Goal: Information Seeking & Learning: Learn about a topic

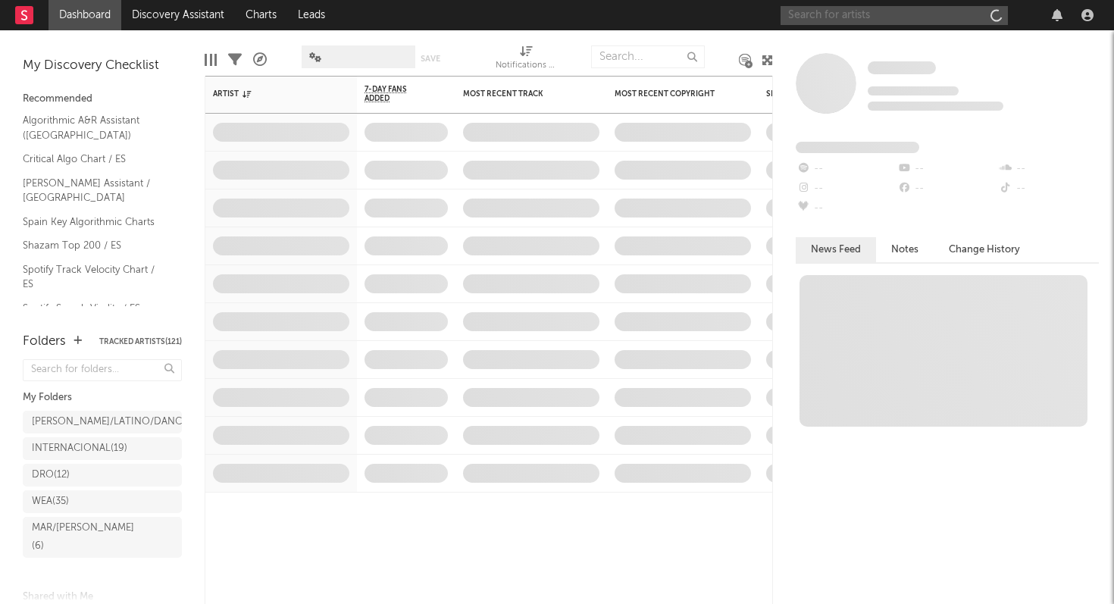
click at [819, 17] on input "text" at bounding box center [894, 15] width 227 height 19
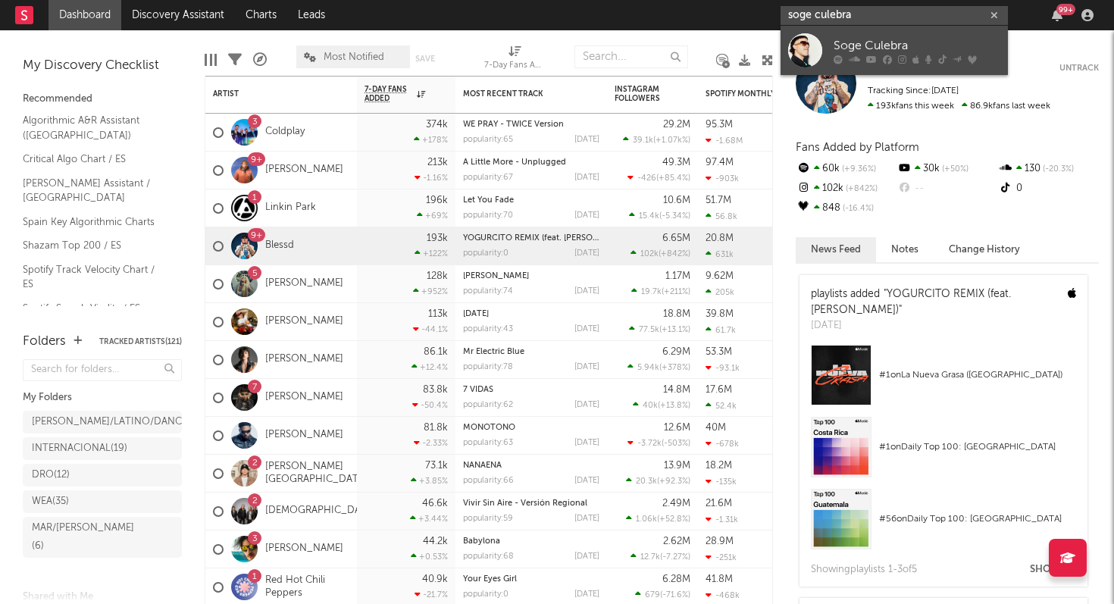
type input "soge culebra"
click at [883, 44] on div "Soge Culebra" at bounding box center [917, 45] width 167 height 18
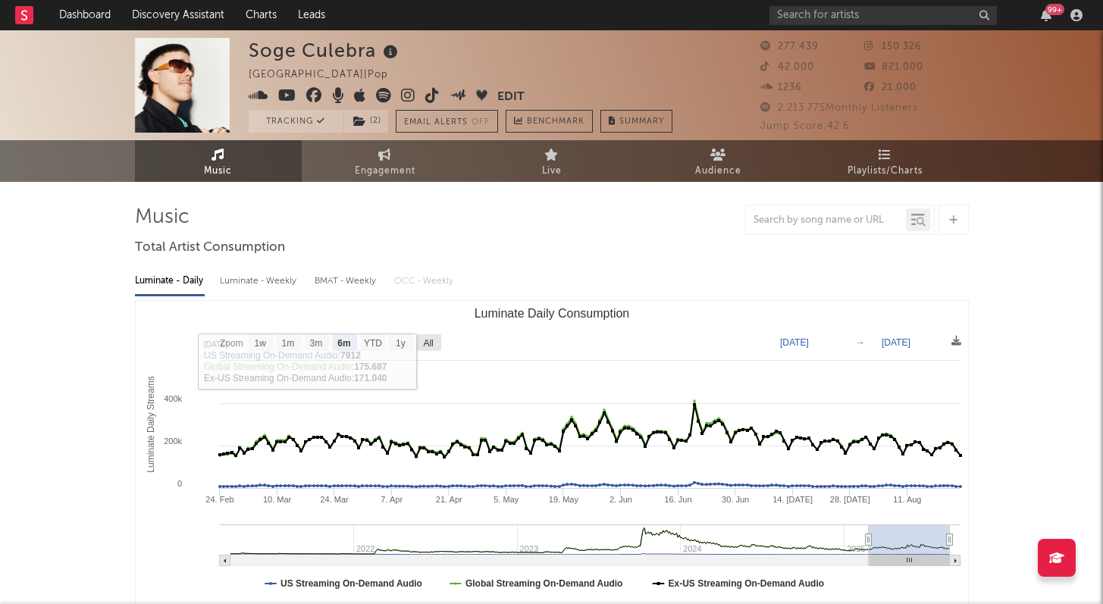
click at [432, 343] on text "All" at bounding box center [428, 343] width 10 height 11
select select "All"
type input "[DATE]"
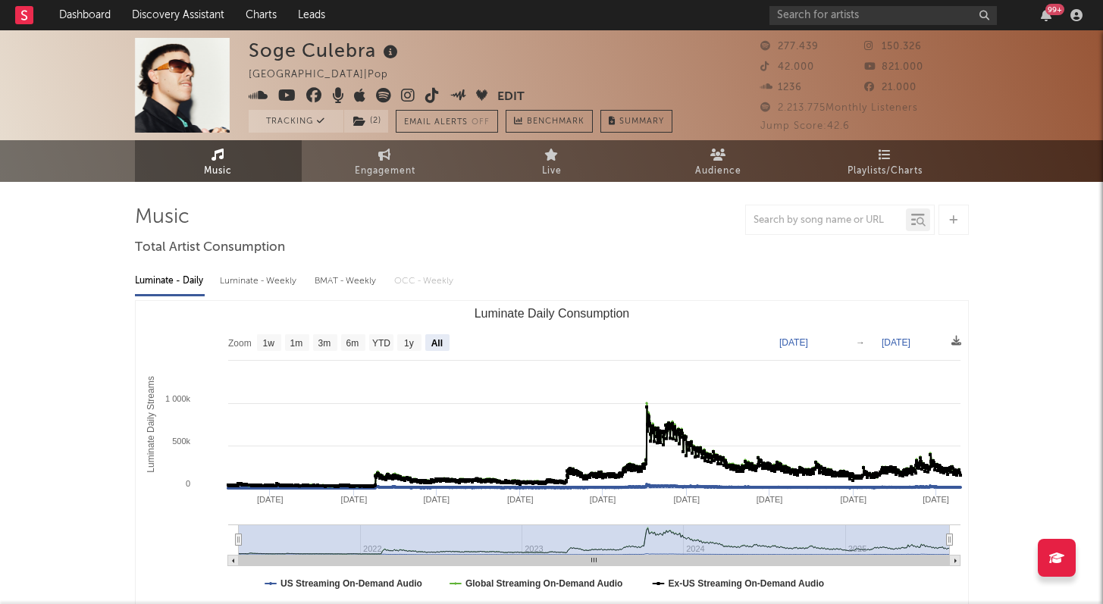
click at [788, 45] on span "277.439" at bounding box center [789, 47] width 58 height 10
click at [377, 177] on span "Engagement" at bounding box center [385, 171] width 61 height 18
select select "1w"
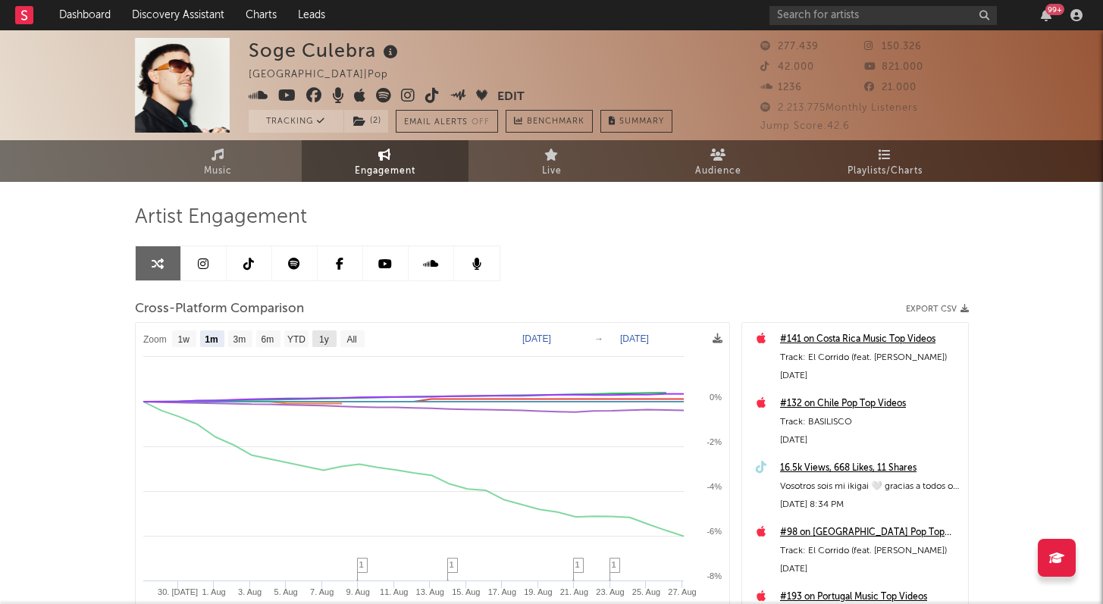
click at [322, 337] on text "1y" at bounding box center [324, 339] width 10 height 11
select select "1y"
type input "[DATE]"
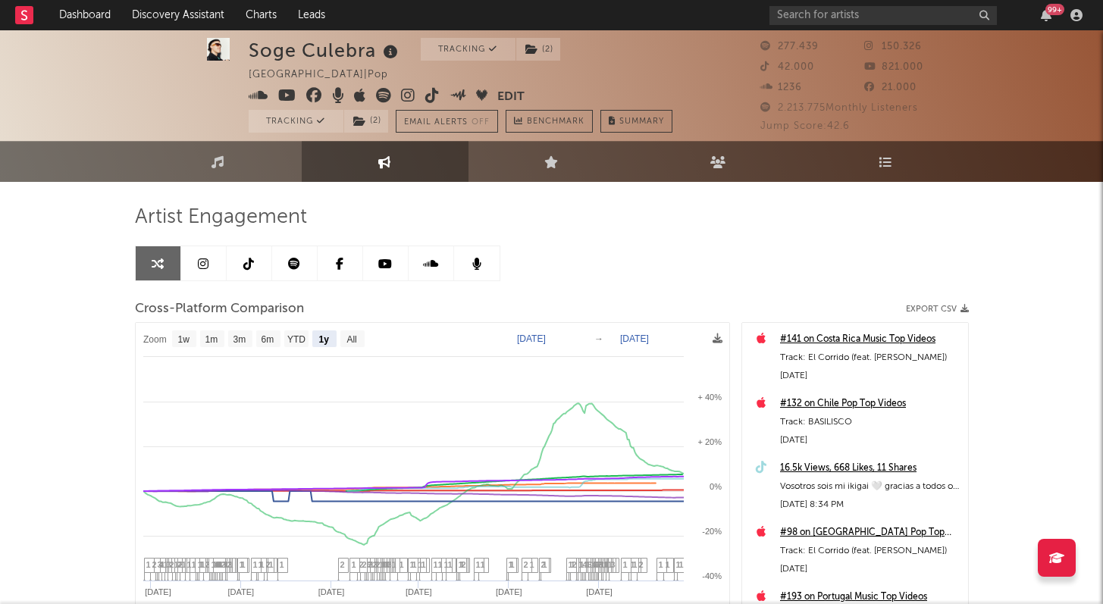
scroll to position [127, 0]
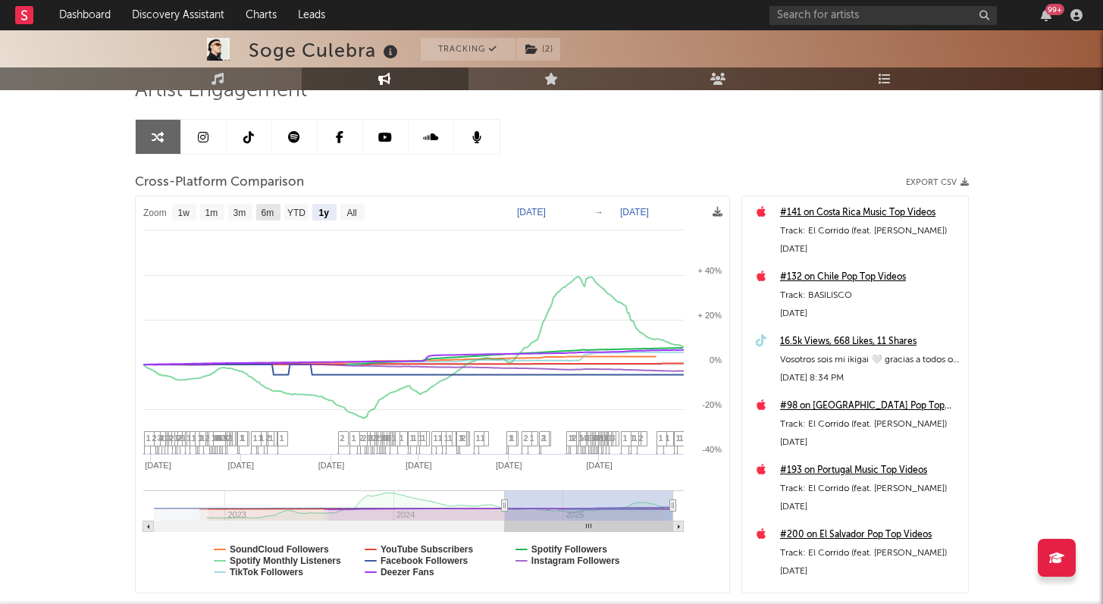
click at [273, 211] on text "6m" at bounding box center [267, 213] width 13 height 11
select select "6m"
type input "[DATE]"
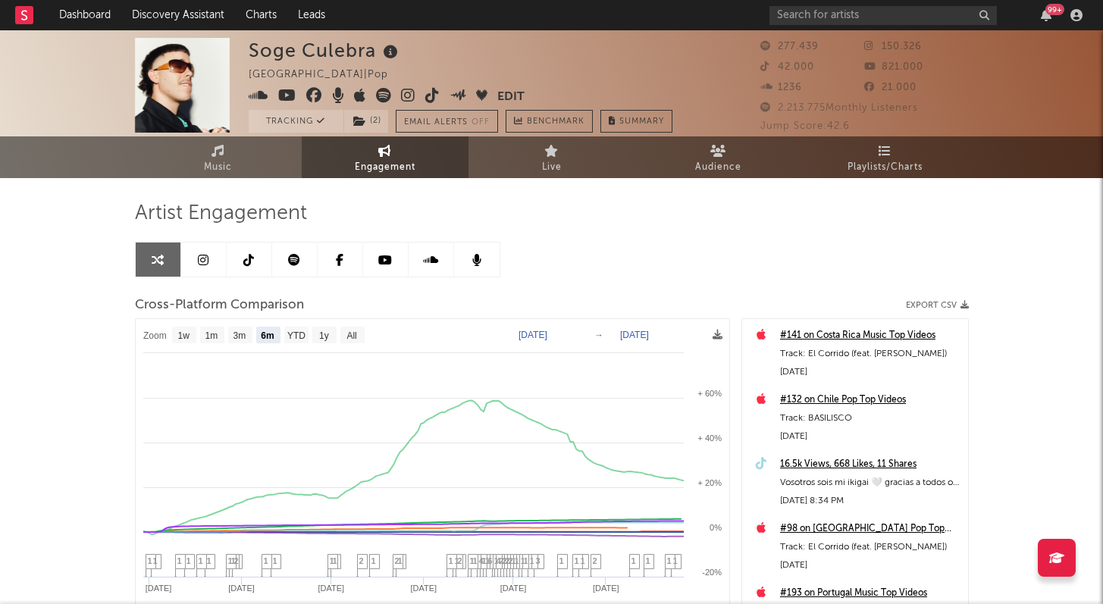
scroll to position [0, 0]
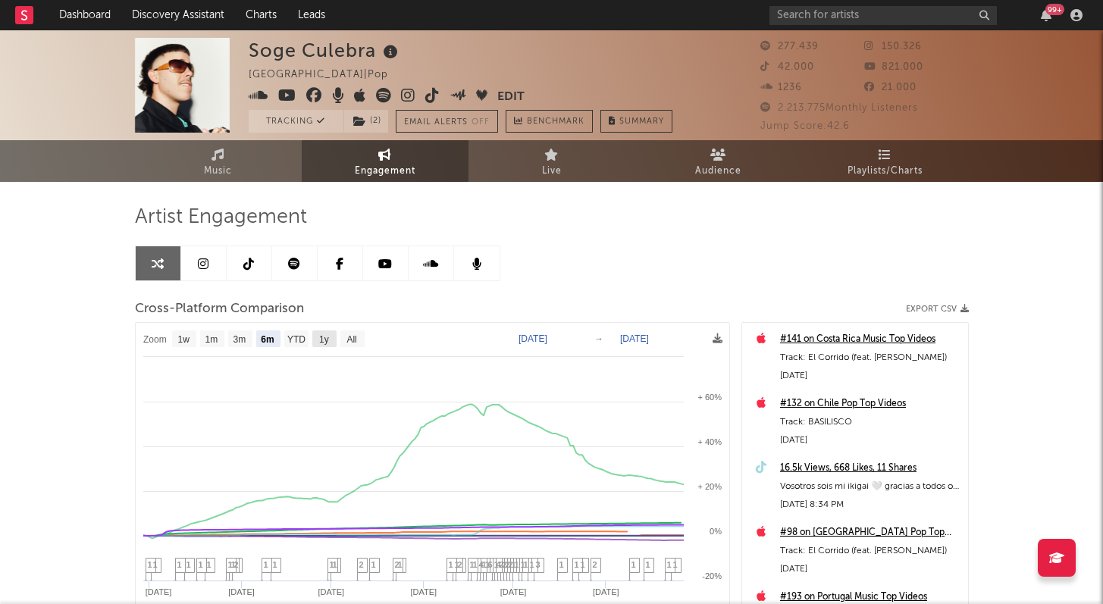
click at [322, 337] on text "1y" at bounding box center [324, 339] width 10 height 11
select select "1y"
type input "[DATE]"
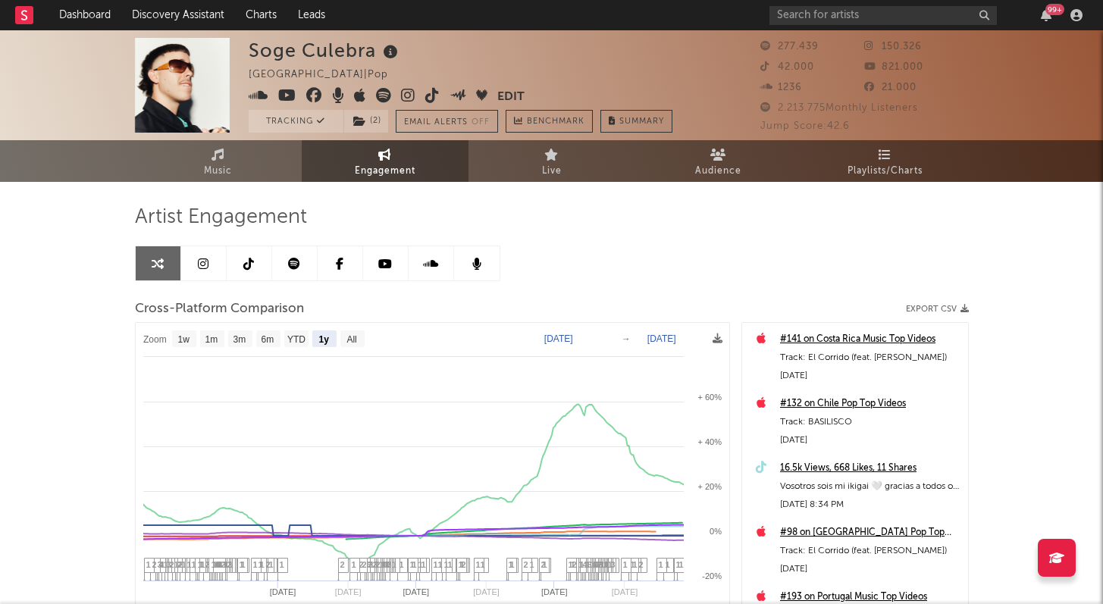
select select "1y"
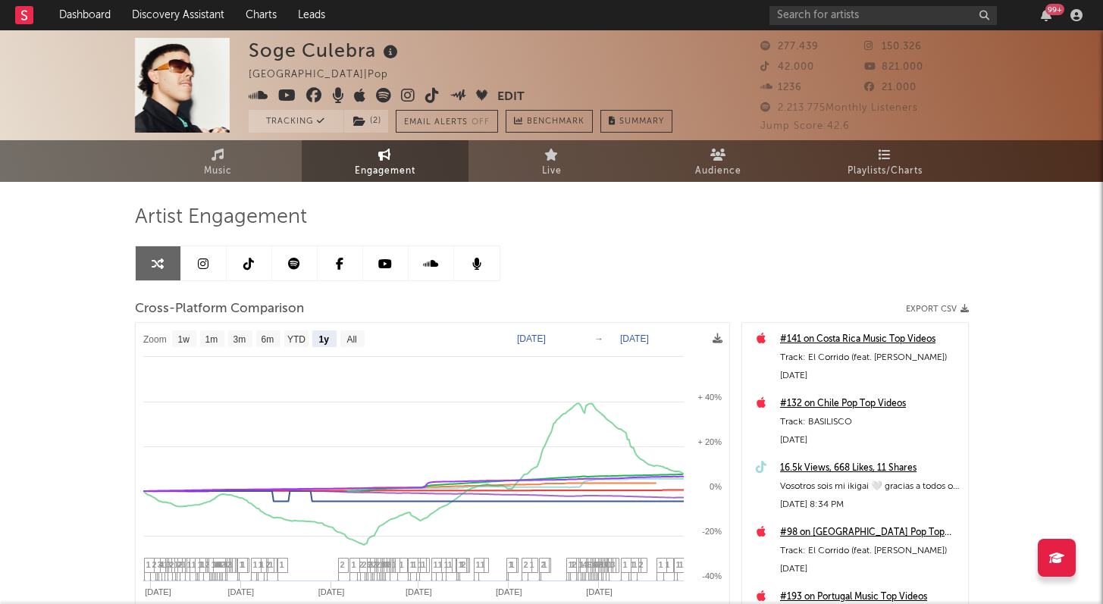
click at [293, 265] on icon at bounding box center [294, 264] width 12 height 12
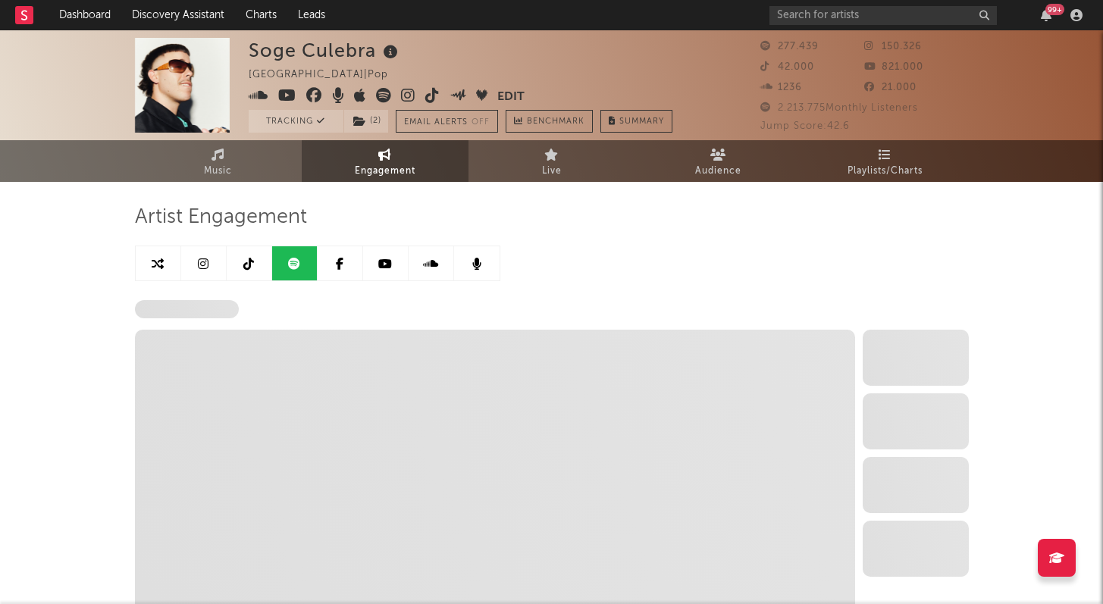
select select "6m"
select select "1w"
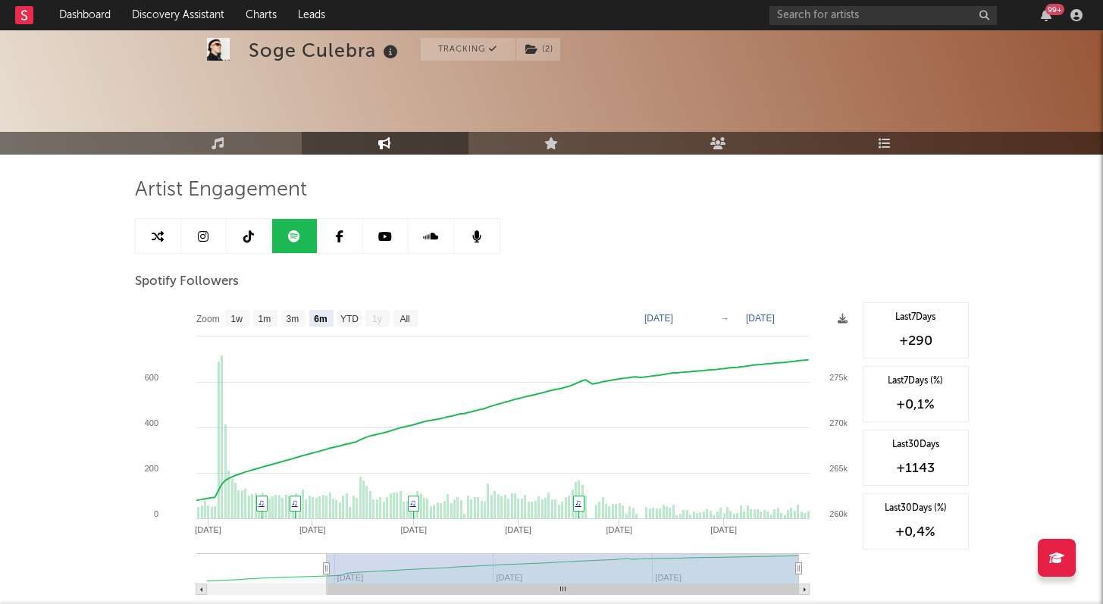
scroll to position [49, 0]
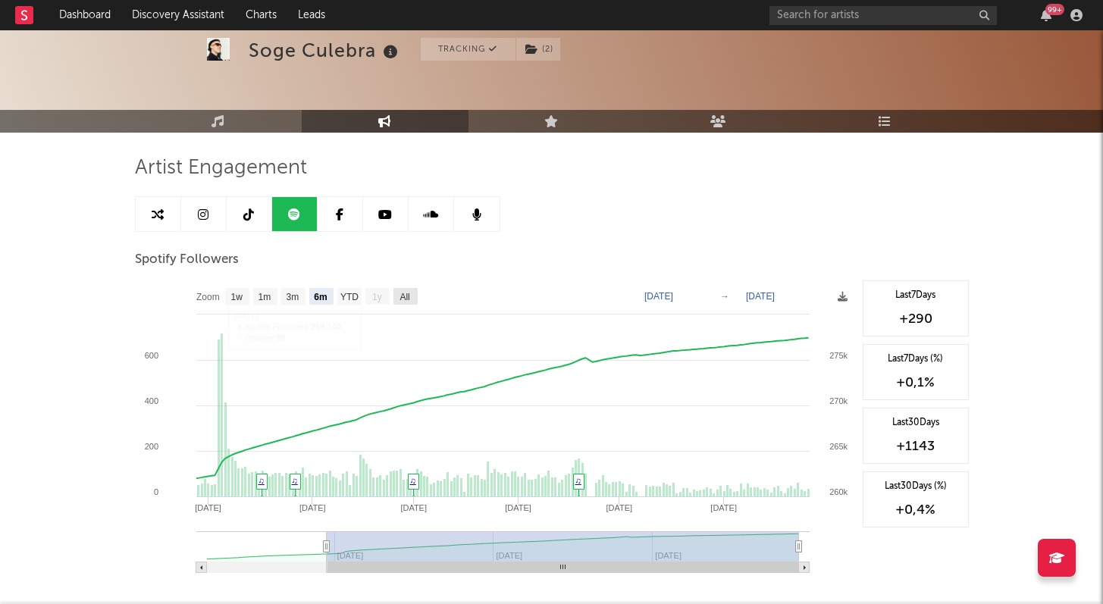
click at [406, 296] on text "All" at bounding box center [404, 297] width 10 height 11
select select "All"
type input "[DATE]"
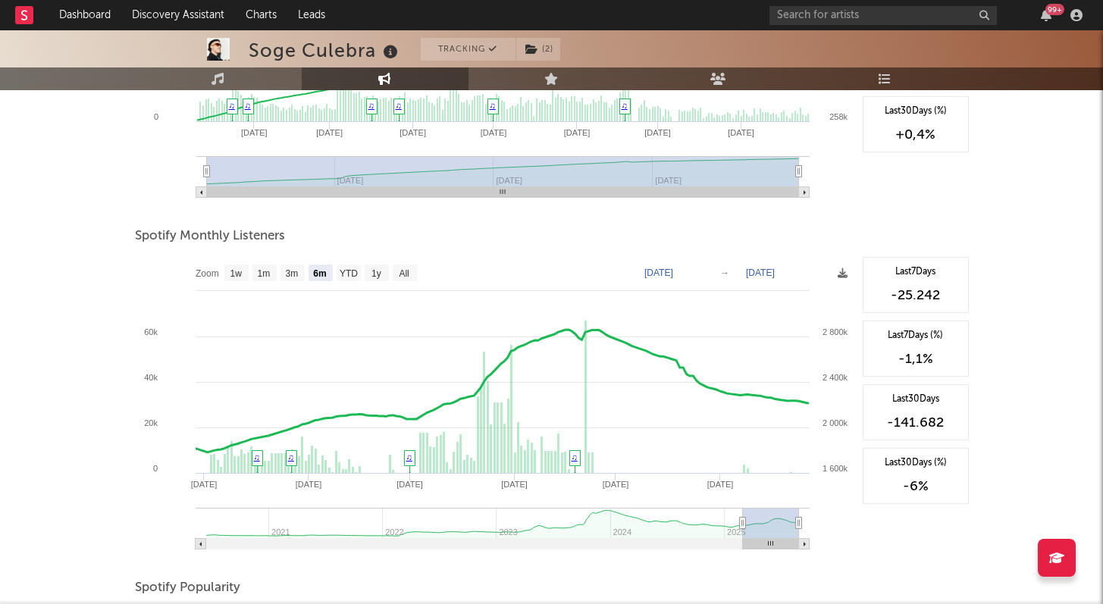
scroll to position [437, 0]
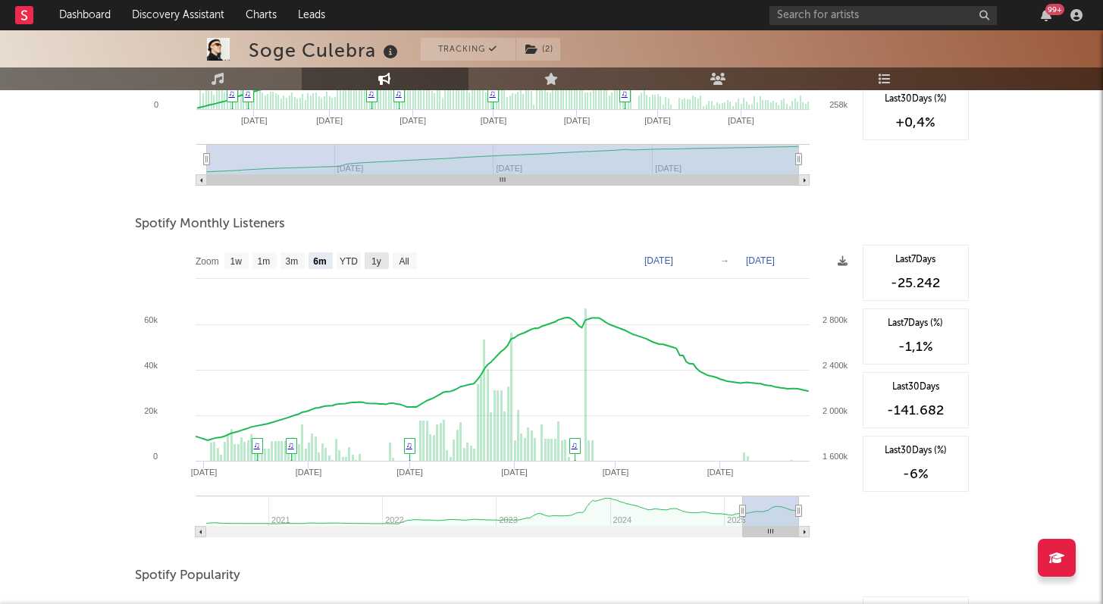
click at [374, 258] on text "1y" at bounding box center [376, 261] width 10 height 11
select select "1y"
type input "[DATE]"
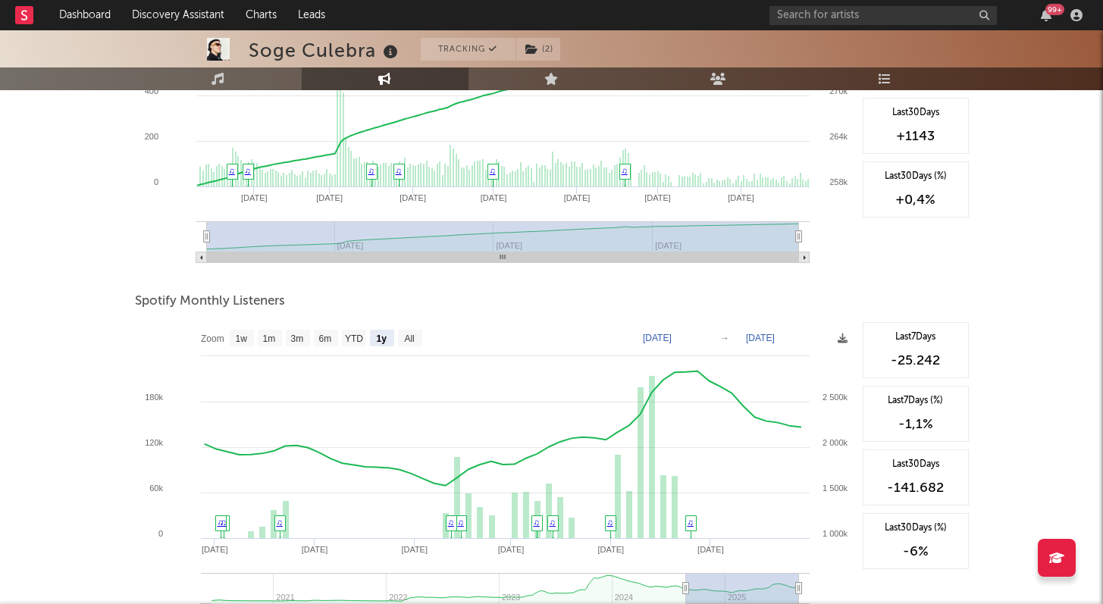
scroll to position [0, 0]
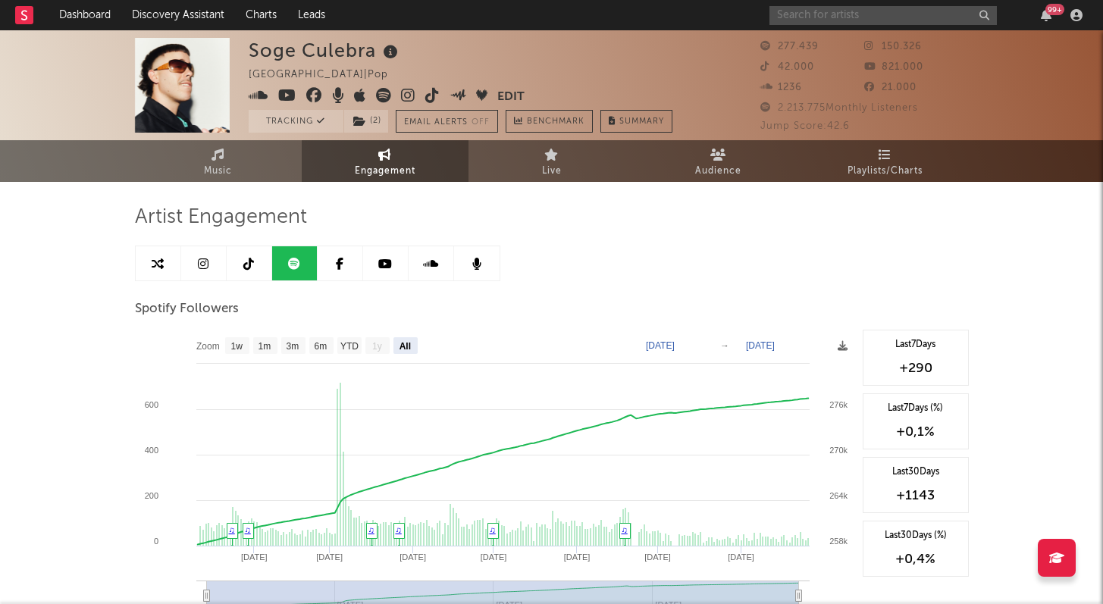
click at [853, 11] on input "text" at bounding box center [882, 15] width 227 height 19
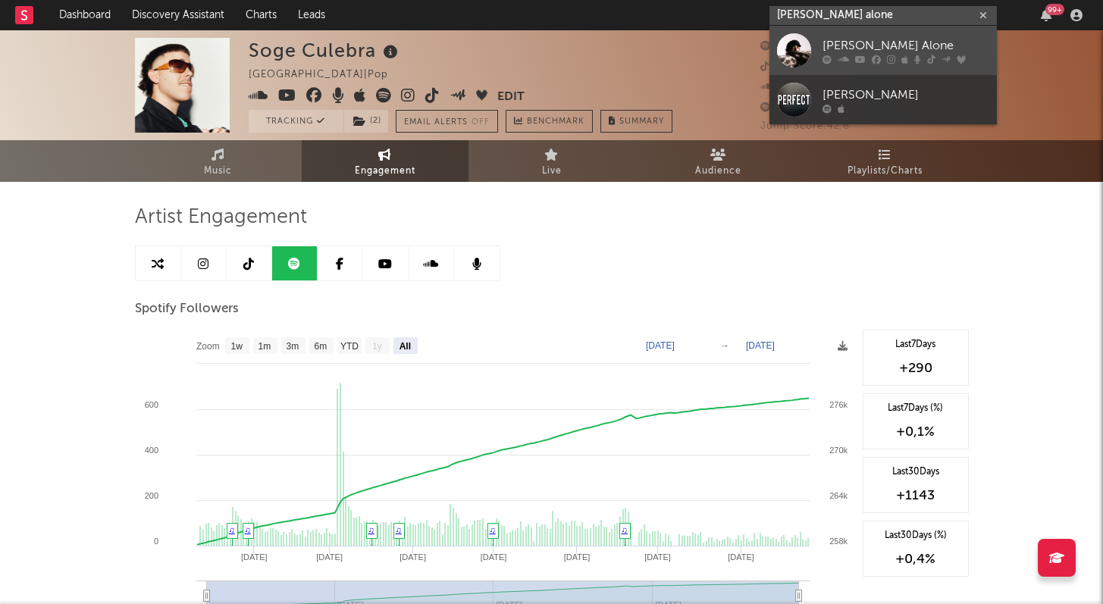
type input "[PERSON_NAME] alone"
click at [844, 46] on div "[PERSON_NAME] Alone" at bounding box center [905, 45] width 167 height 18
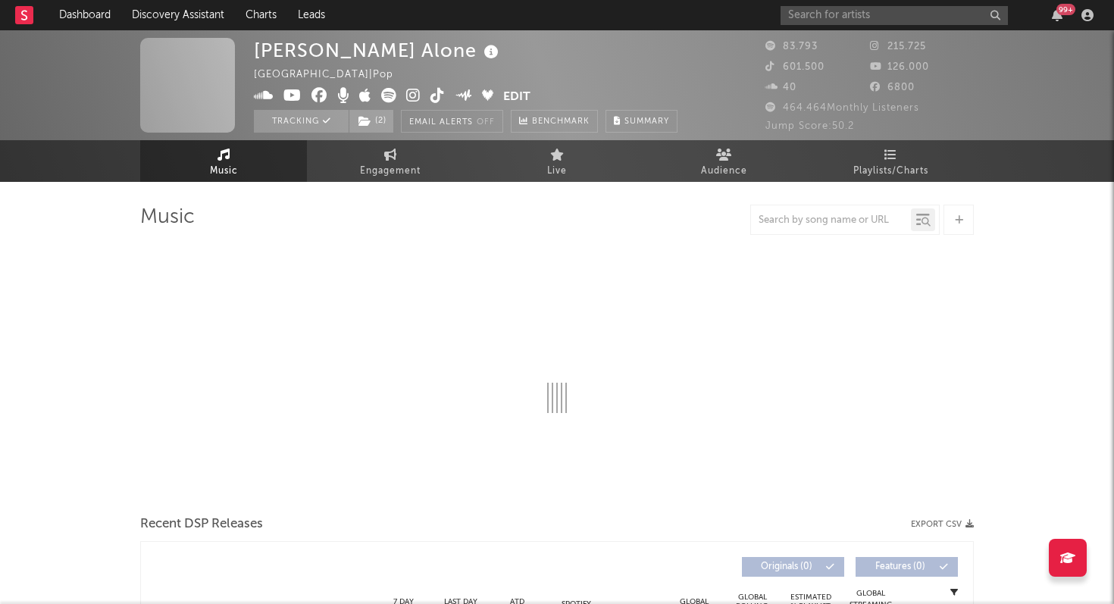
select select "6m"
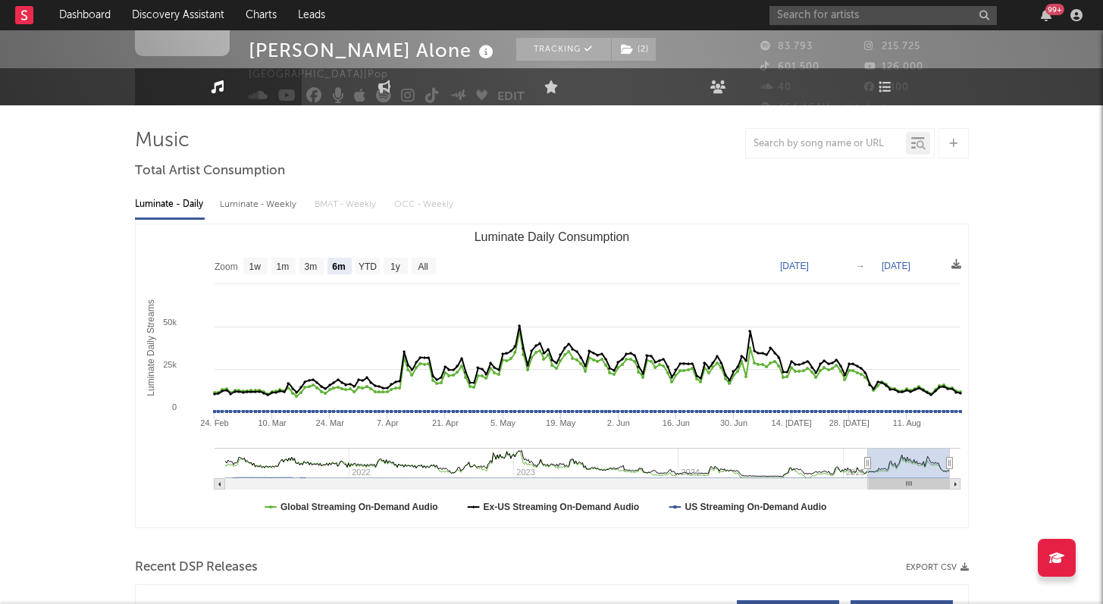
scroll to position [84, 0]
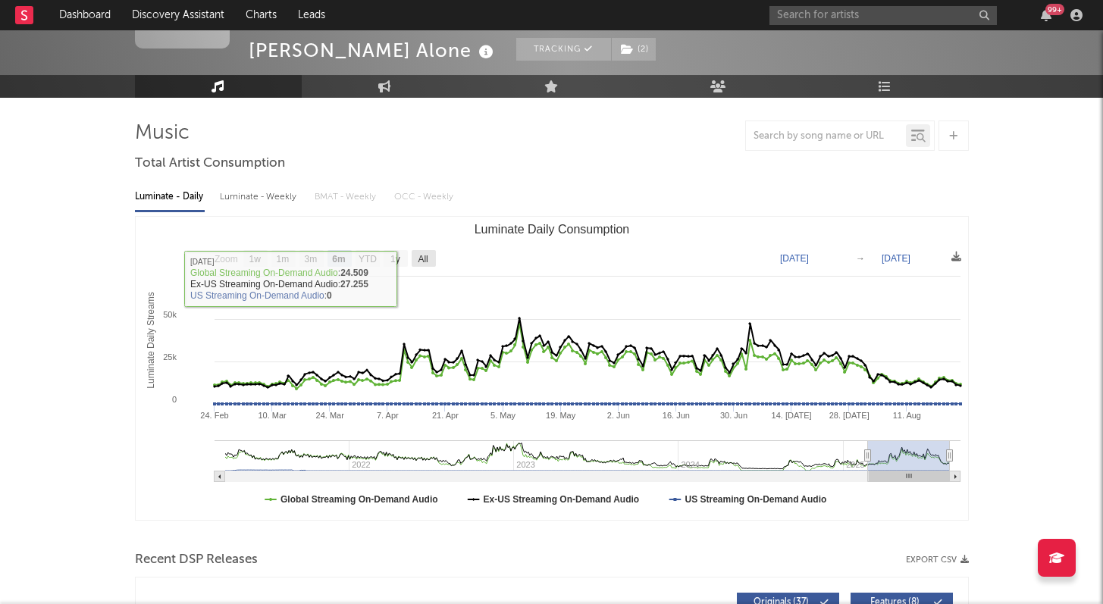
click at [421, 252] on rect "Luminate Daily Consumption" at bounding box center [424, 258] width 24 height 17
select select "All"
type input "[DATE]"
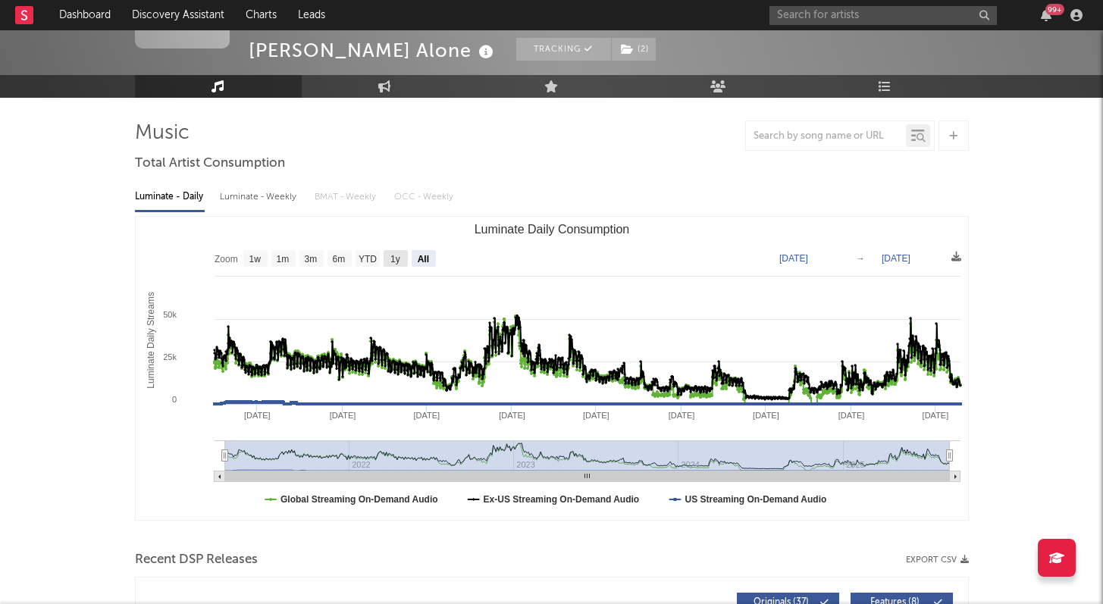
click at [396, 255] on text "1y" at bounding box center [395, 259] width 10 height 11
select select "1y"
type input "[DATE]"
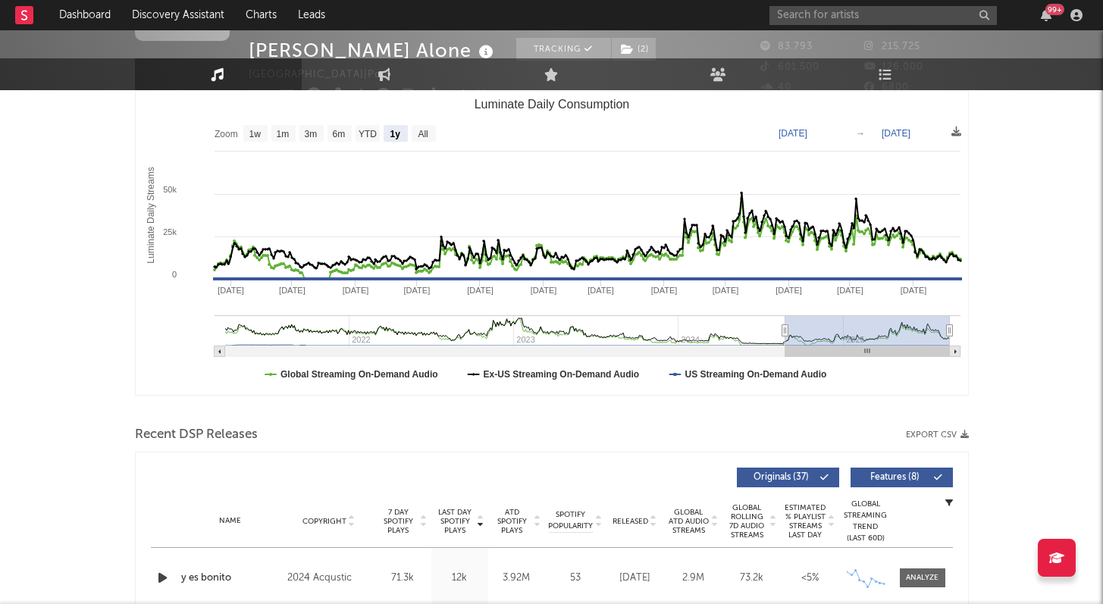
scroll to position [0, 0]
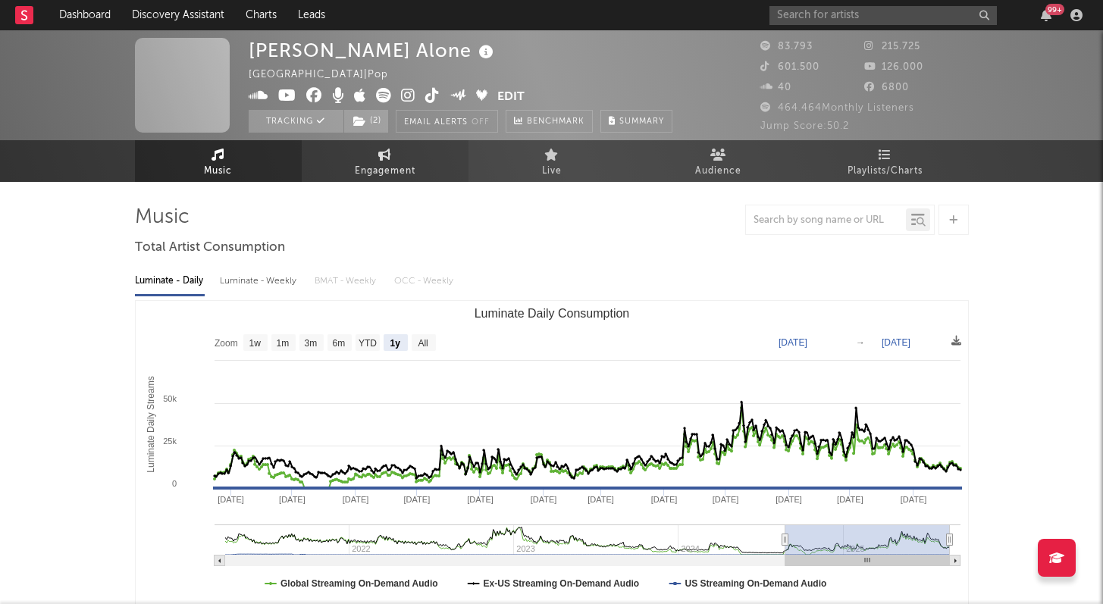
click at [384, 157] on icon at bounding box center [384, 155] width 13 height 12
select select "1w"
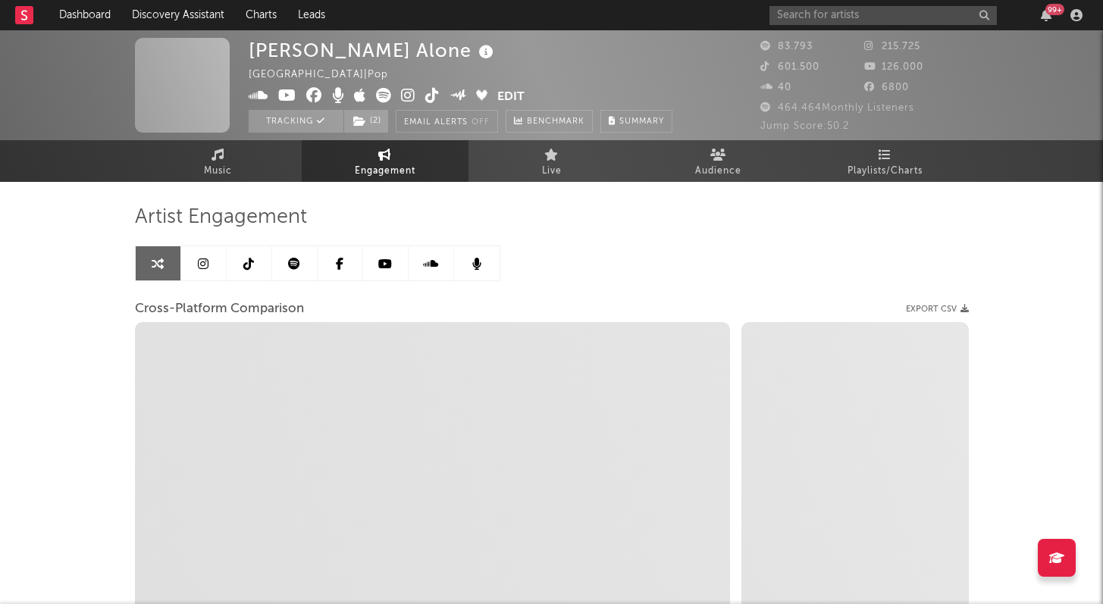
select select "1m"
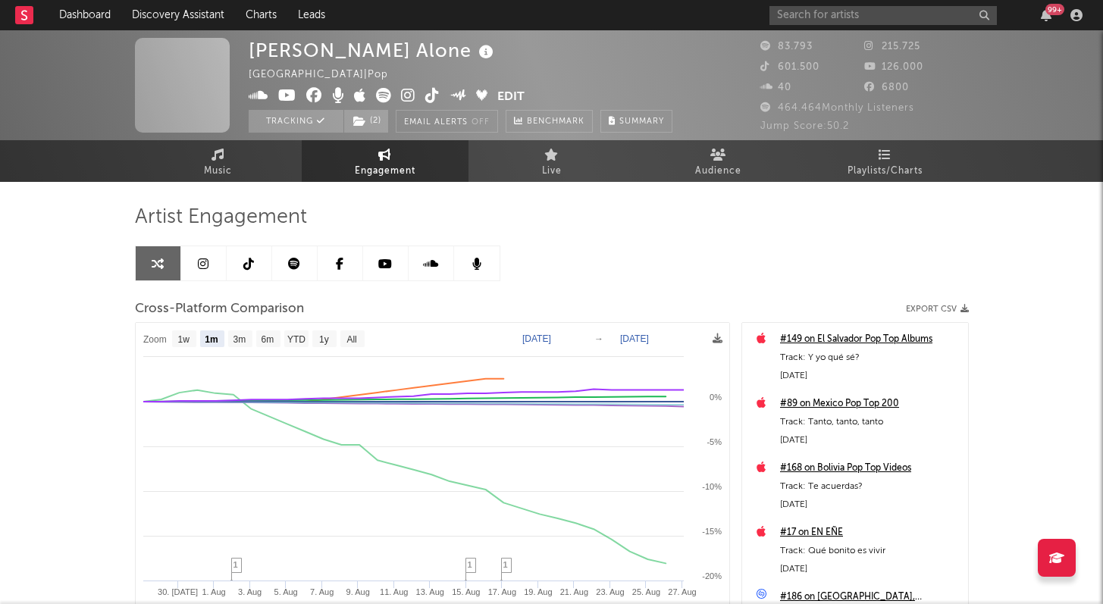
click at [297, 262] on icon at bounding box center [294, 264] width 12 height 12
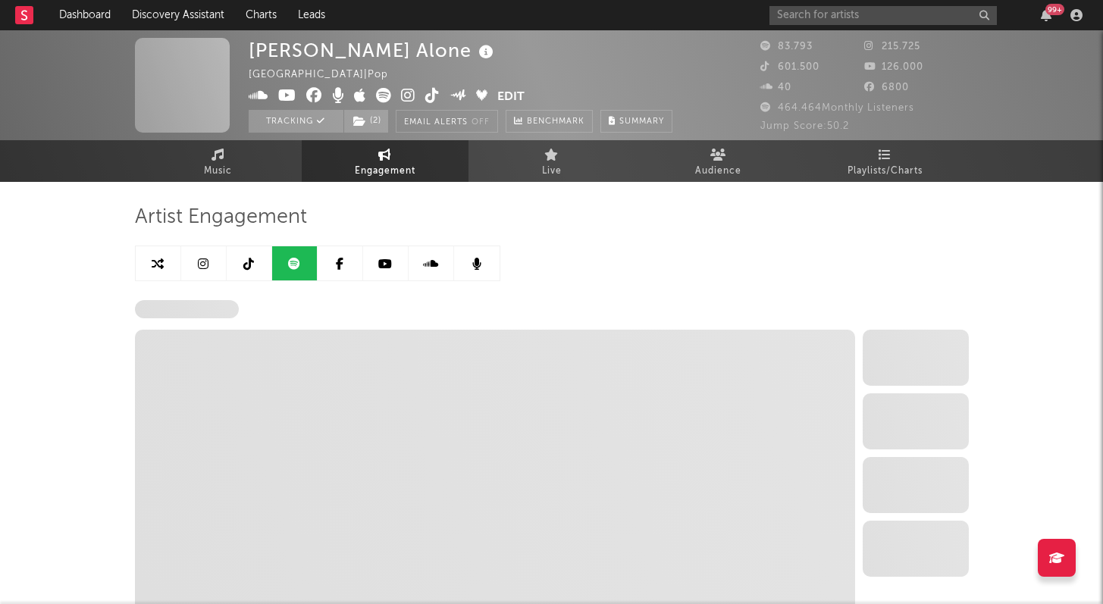
select select "6m"
select select "1w"
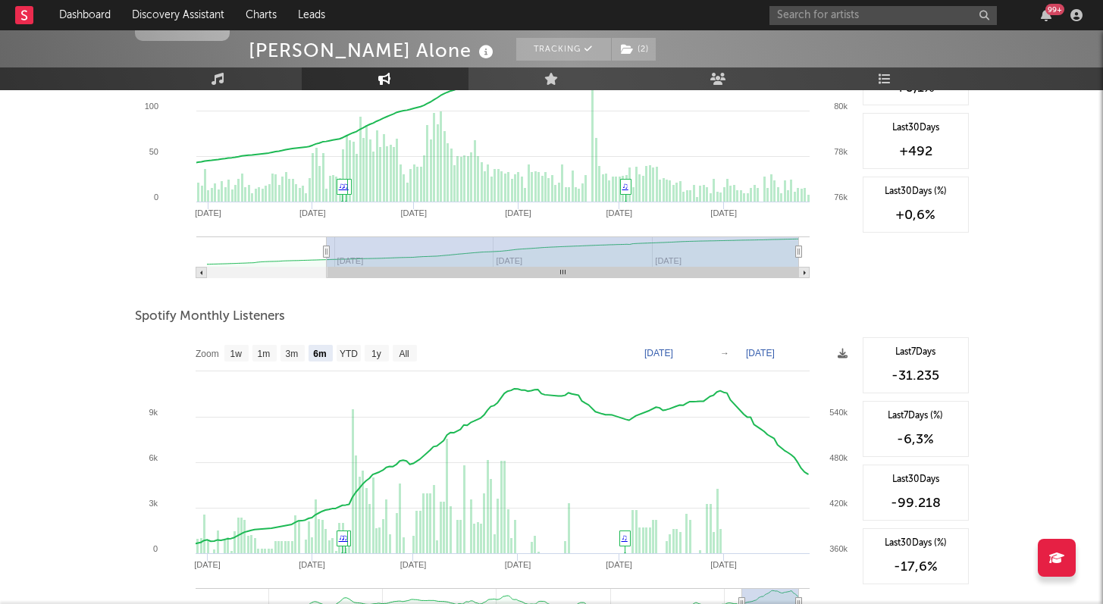
scroll to position [416, 0]
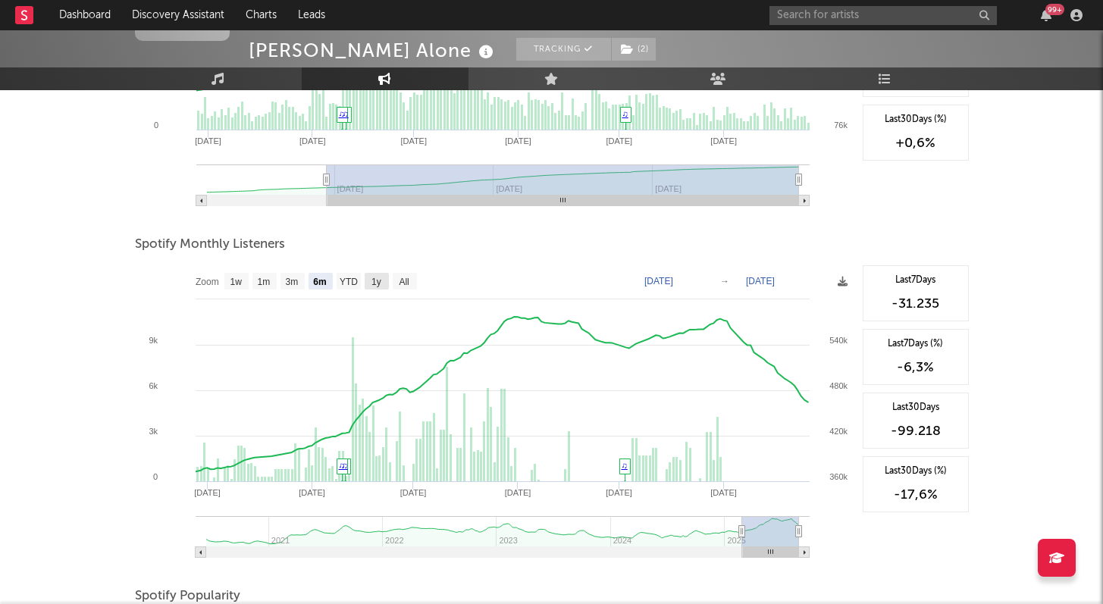
click at [374, 281] on text "1y" at bounding box center [376, 282] width 10 height 11
select select "1y"
type input "[DATE]"
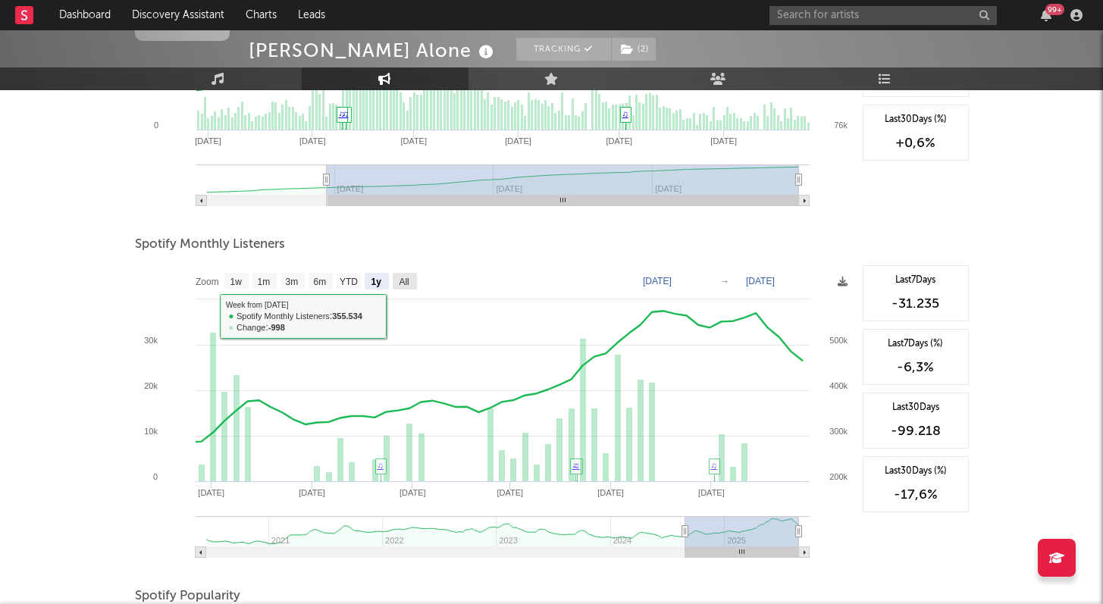
click at [408, 283] on text "All" at bounding box center [404, 282] width 10 height 11
select select "All"
type input "[DATE]"
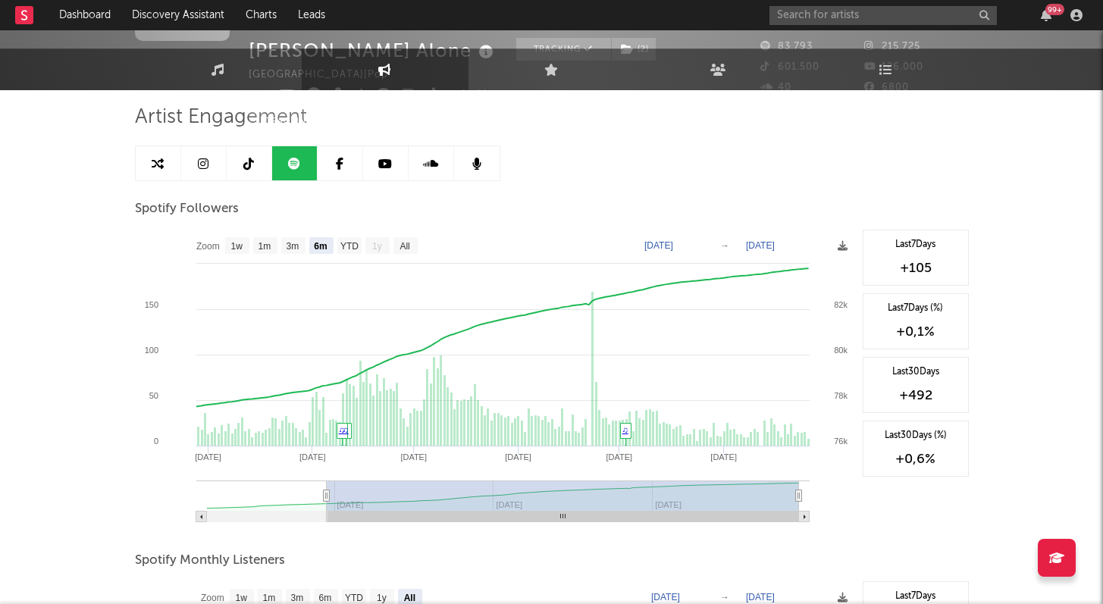
scroll to position [0, 0]
